Goal: Information Seeking & Learning: Learn about a topic

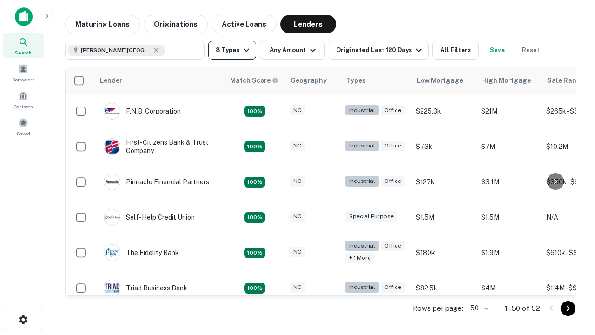
click at [232, 50] on button "8 Types" at bounding box center [232, 50] width 48 height 19
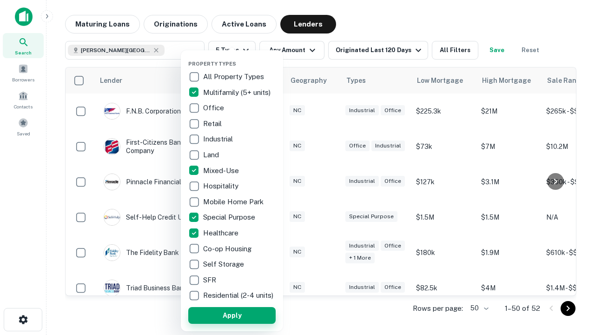
click at [232, 315] on button "Apply" at bounding box center [231, 315] width 87 height 17
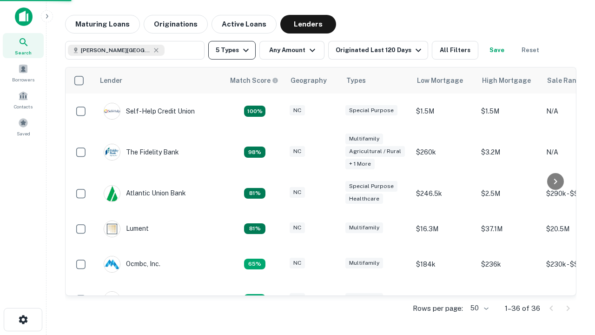
click at [232, 50] on button "5 Types" at bounding box center [231, 50] width 47 height 19
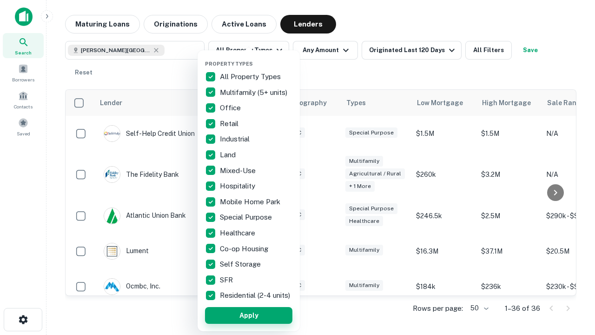
click at [249, 315] on button "Apply" at bounding box center [248, 315] width 87 height 17
